Goal: Find specific page/section: Find specific page/section

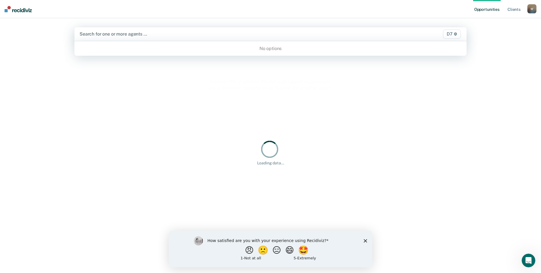
click at [114, 34] on div at bounding box center [212, 34] width 267 height 7
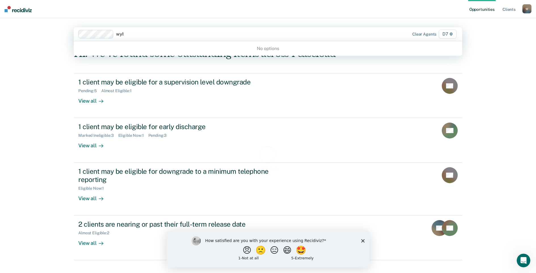
type input "wybo"
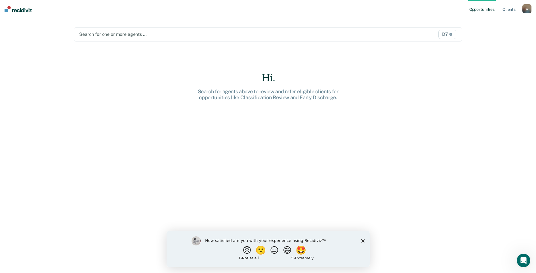
click at [103, 34] on div at bounding box center [211, 34] width 264 height 7
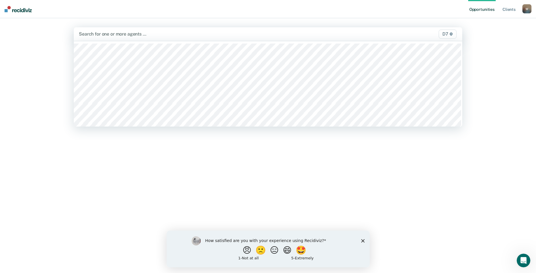
click at [102, 34] on div at bounding box center [211, 34] width 265 height 7
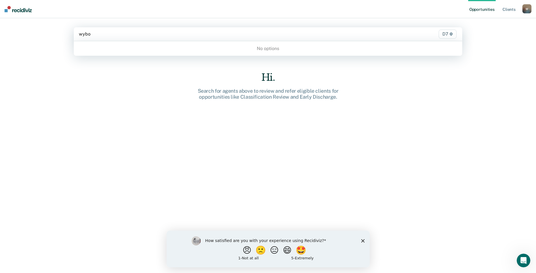
type input "wybo"
